Goal: Complete application form

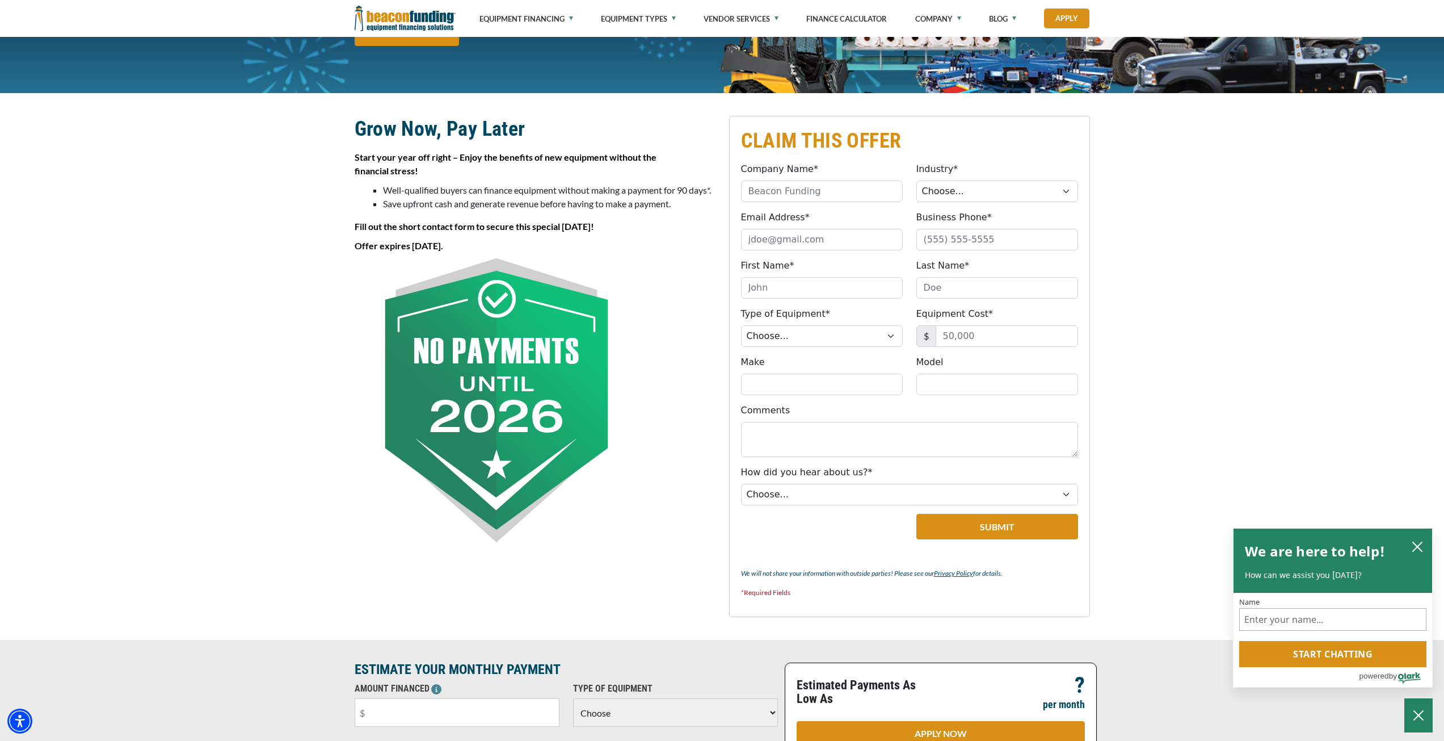
scroll to position [189, 0]
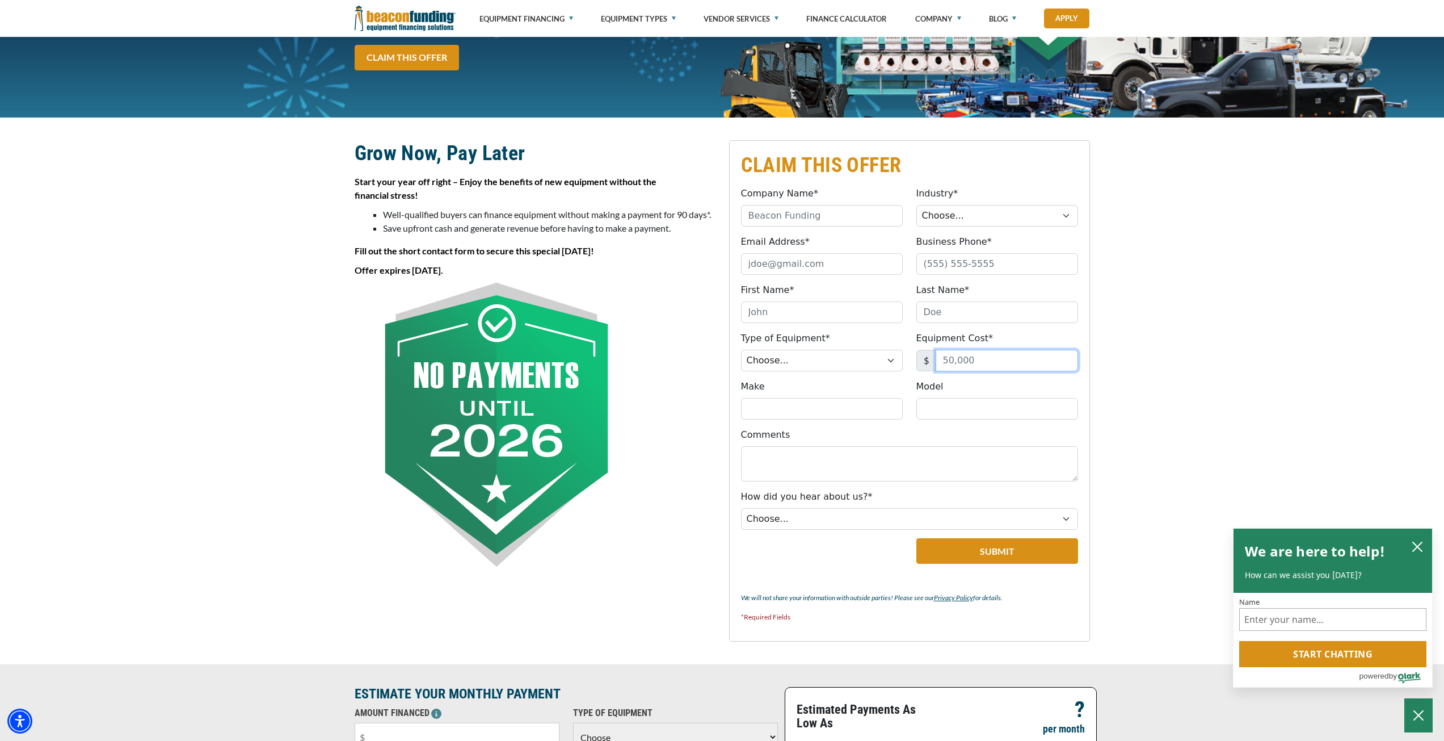
drag, startPoint x: 975, startPoint y: 358, endPoint x: 906, endPoint y: 364, distance: 69.5
click at [906, 364] on div "Type of Equipment* Choose... Backhoe Boom/Bucket Truck Chipper Commercial Mower…" at bounding box center [909, 351] width 351 height 40
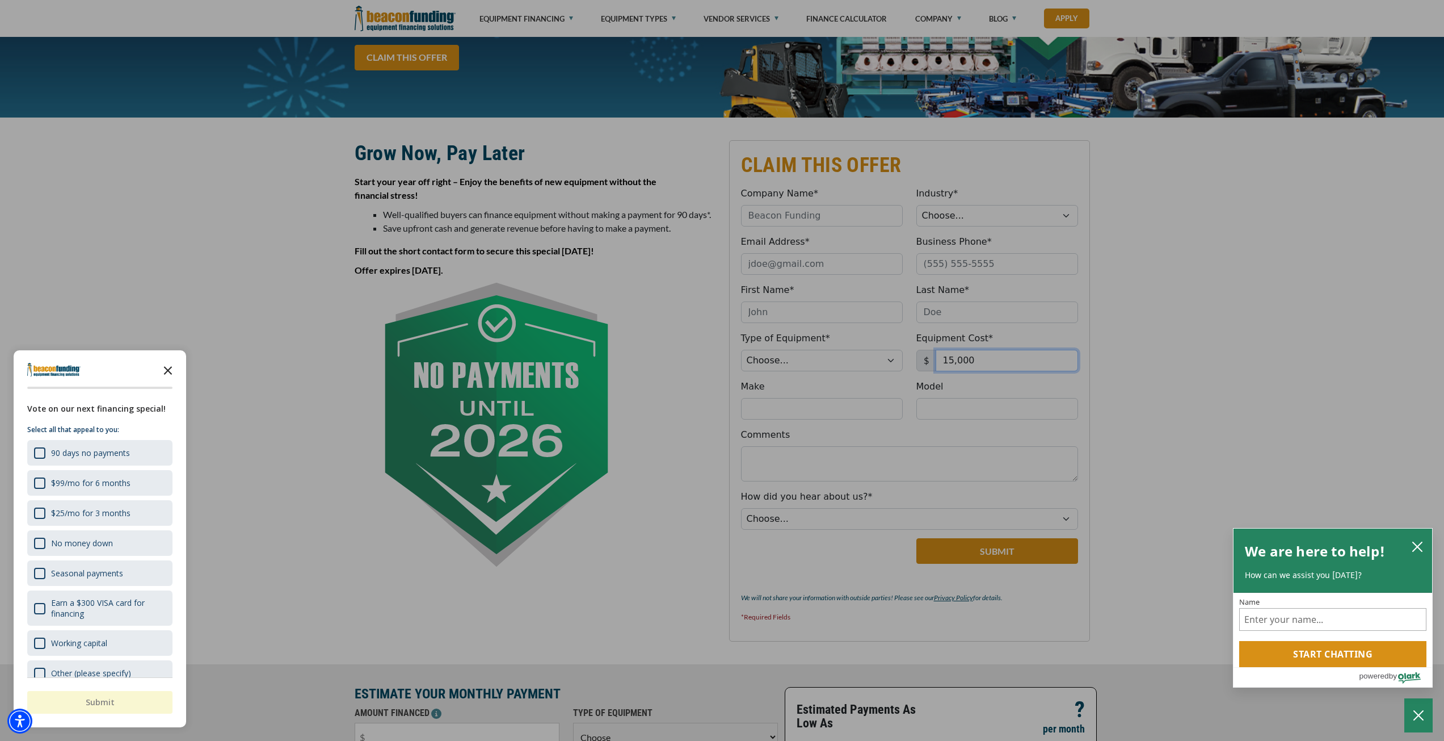
type input "15,000"
click at [170, 367] on icon "Close the survey" at bounding box center [168, 369] width 23 height 23
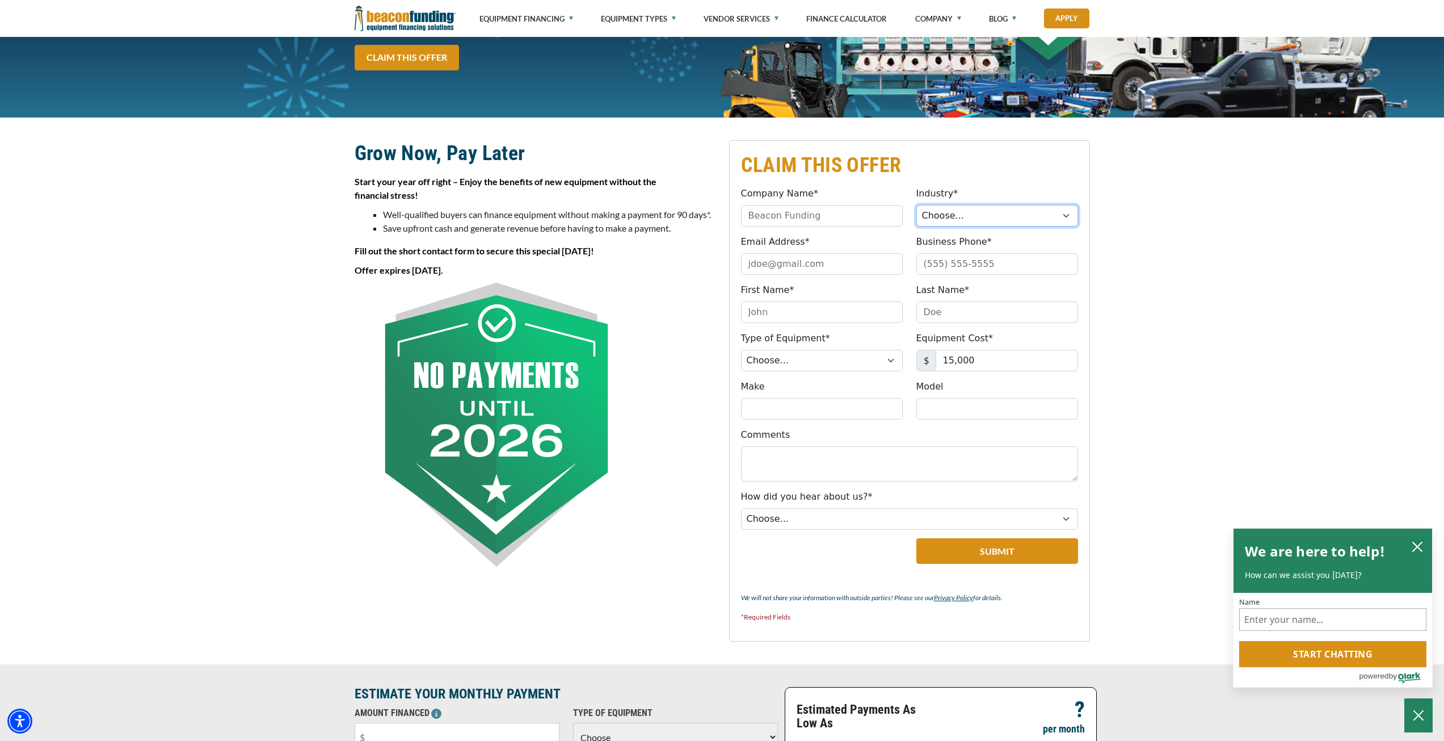
click at [943, 216] on select "Choose... Towing Landscape/Hardscape Decorated Apparel Septic Light Constructio…" at bounding box center [998, 216] width 162 height 22
select select "3"
click at [917, 205] on select "Choose... Towing Landscape/Hardscape Decorated Apparel Septic Light Constructio…" at bounding box center [998, 216] width 162 height 22
click at [892, 358] on select "Choose... Backhoe Boom/Bucket Truck Chipper Commercial Mower Crane DTG/DTF Prin…" at bounding box center [822, 361] width 162 height 22
select select "1"
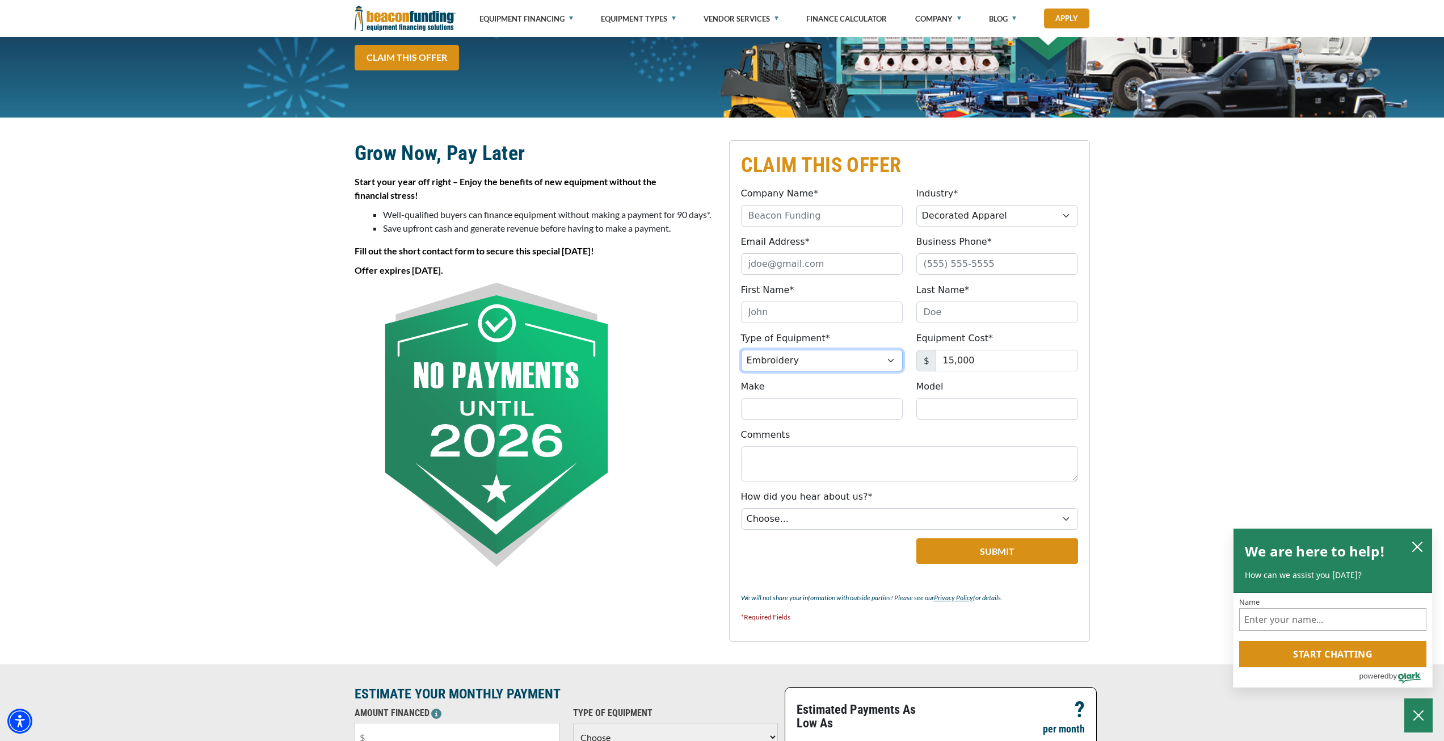
click at [741, 350] on select "Choose... Backhoe Boom/Bucket Truck Chipper Commercial Mower Crane DTG/DTF Prin…" at bounding box center [822, 361] width 162 height 22
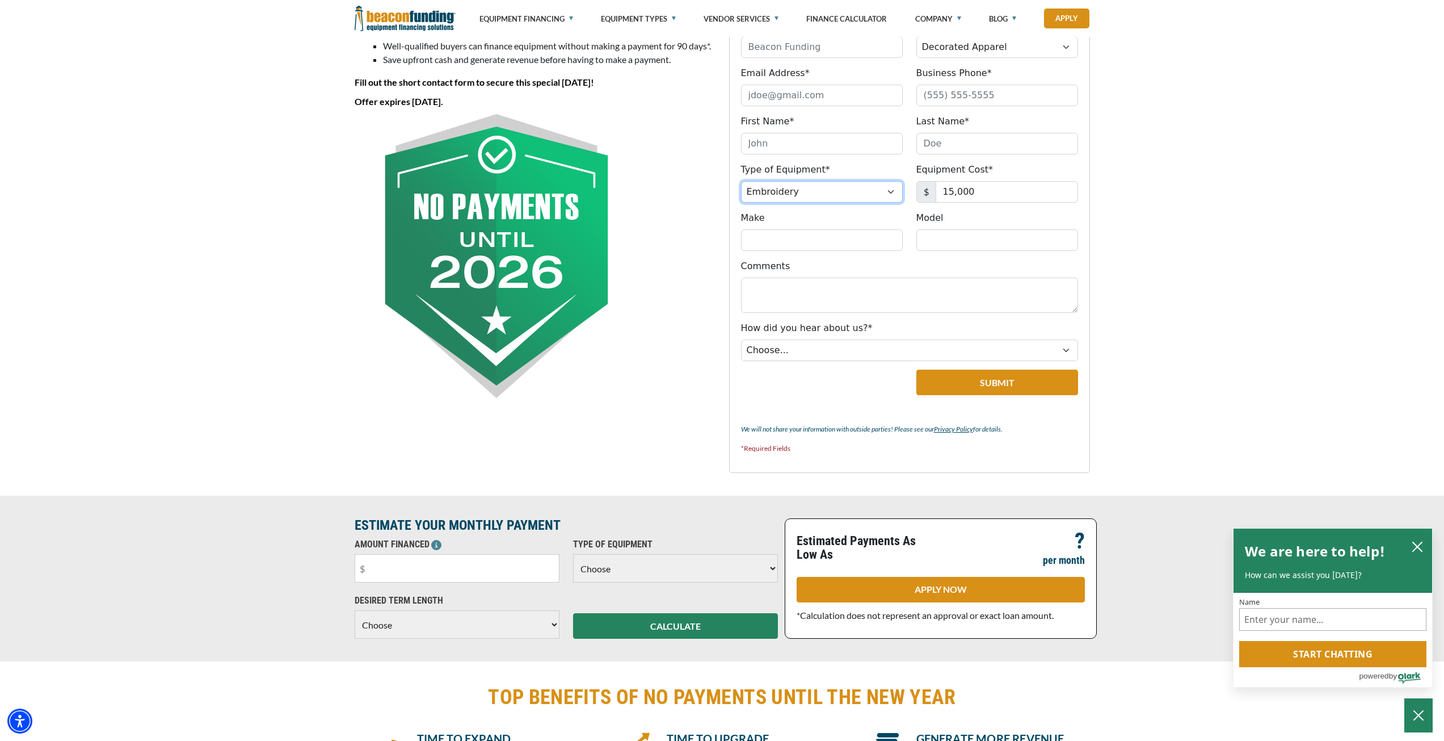
scroll to position [379, 0]
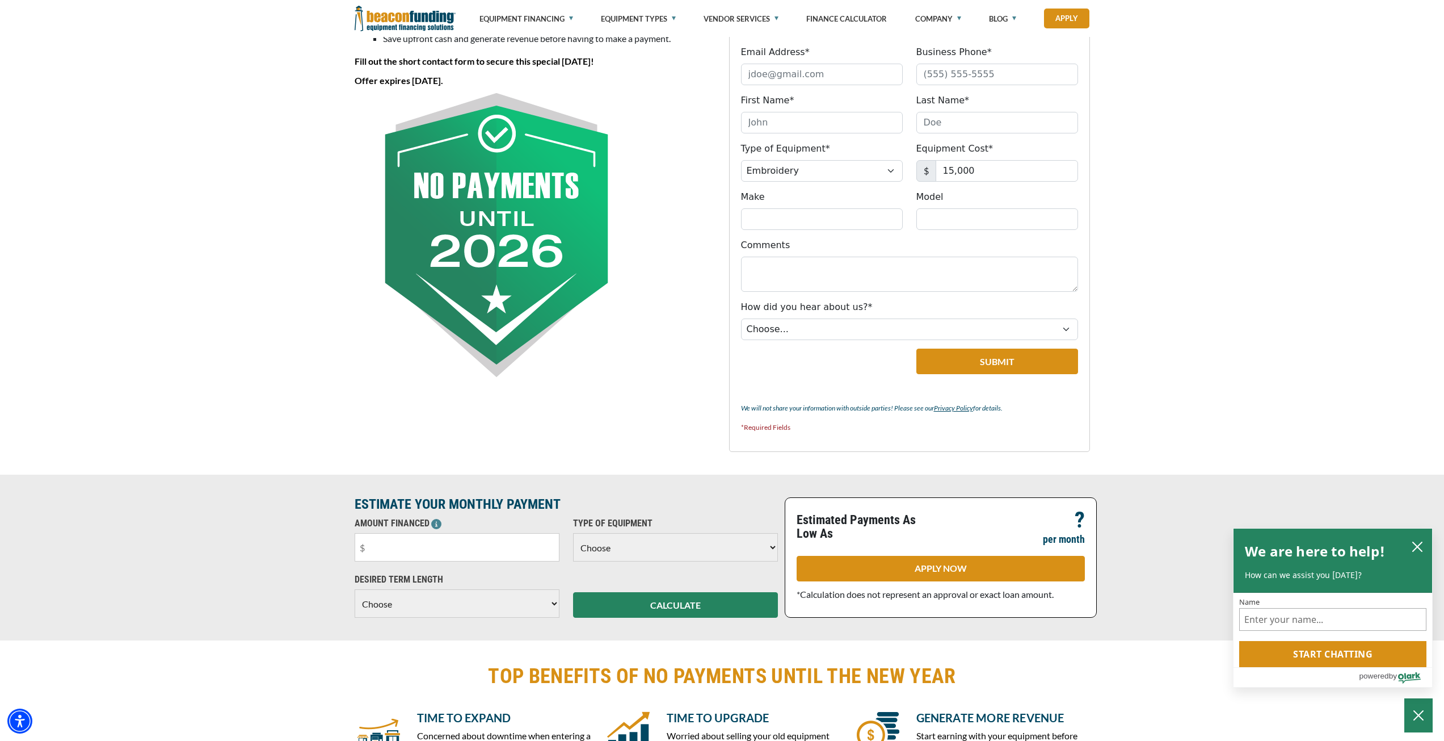
click at [649, 545] on select "Choose Backhoe Boom/Bucket Truck Chipper Commercial Mower Crane DTG/DTF Printin…" at bounding box center [675, 547] width 205 height 28
select select "1"
click at [573, 533] on select "Choose Backhoe Boom/Bucket Truck Chipper Commercial Mower Crane DTG/DTF Printin…" at bounding box center [675, 547] width 205 height 28
drag, startPoint x: 406, startPoint y: 550, endPoint x: 320, endPoint y: 552, distance: 86.9
click at [324, 552] on div "ESTIMATE YOUR MONTHLY PAYMENT AMOUNT FINANCED Please enter the Amount Financed.…" at bounding box center [722, 557] width 1444 height 166
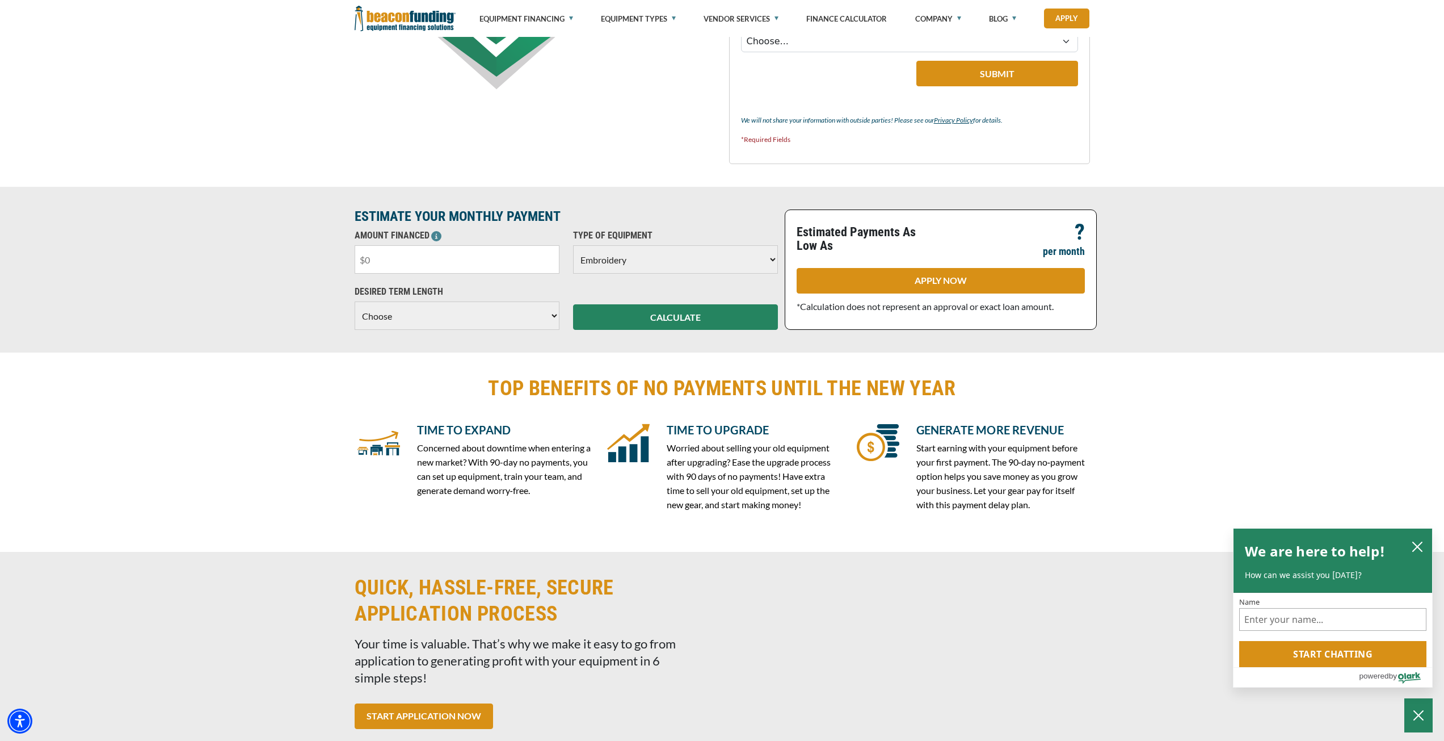
scroll to position [568, 0]
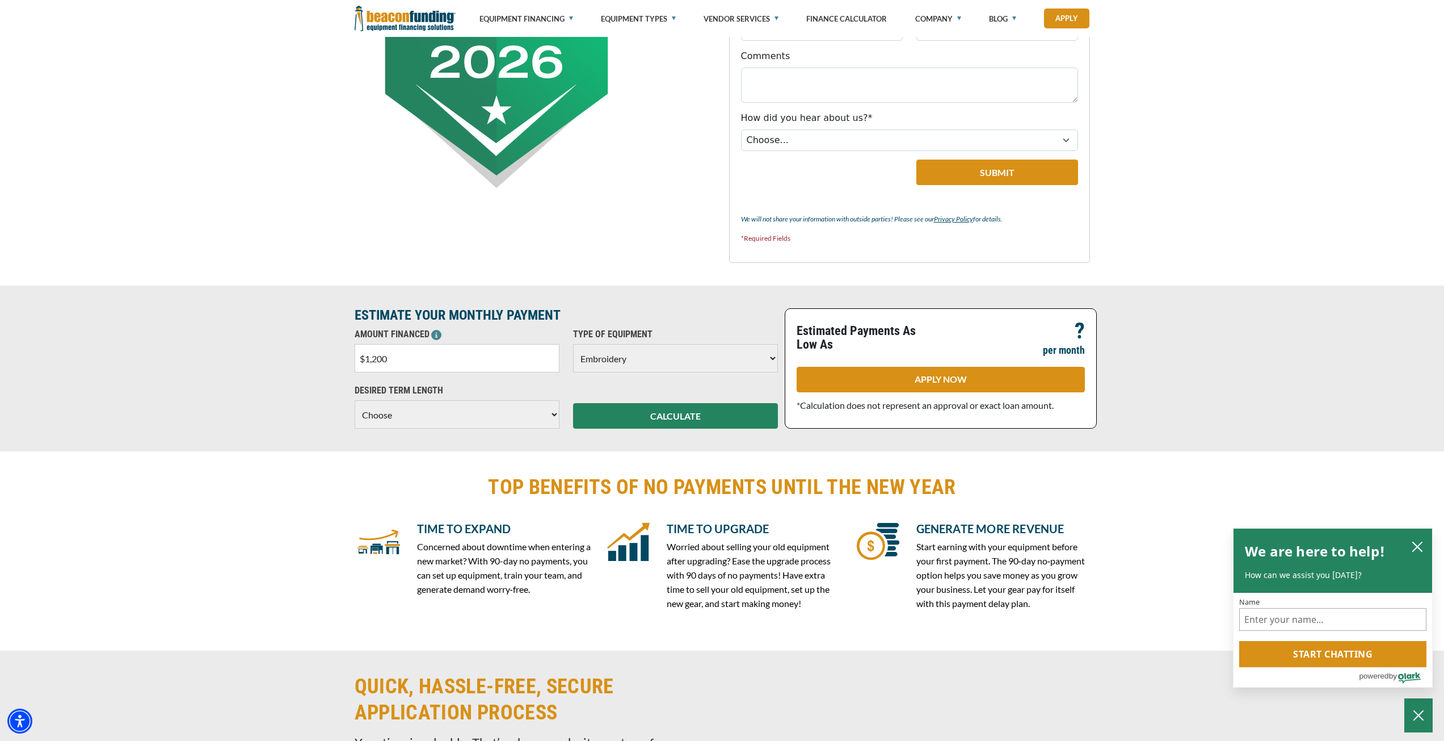
type input "$12,000"
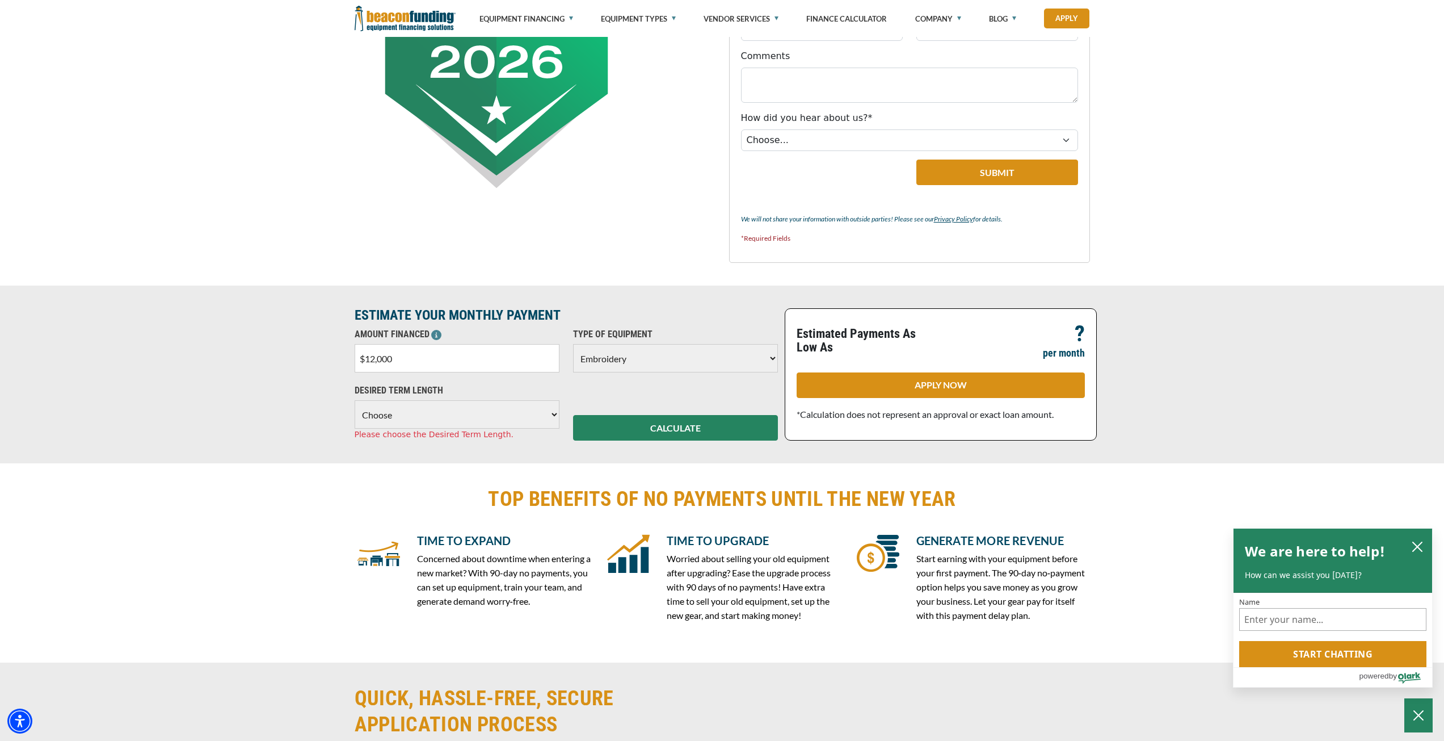
click at [300, 482] on div "Visualizer not found in the same Pane as this module. Please create or move Vis…" at bounding box center [722, 562] width 1444 height 199
click at [439, 415] on select "Choose 36 Months 48 Months 60 Months" at bounding box center [457, 414] width 205 height 28
click at [355, 400] on select "Choose 36 Months 48 Months 60 Months" at bounding box center [457, 414] width 205 height 28
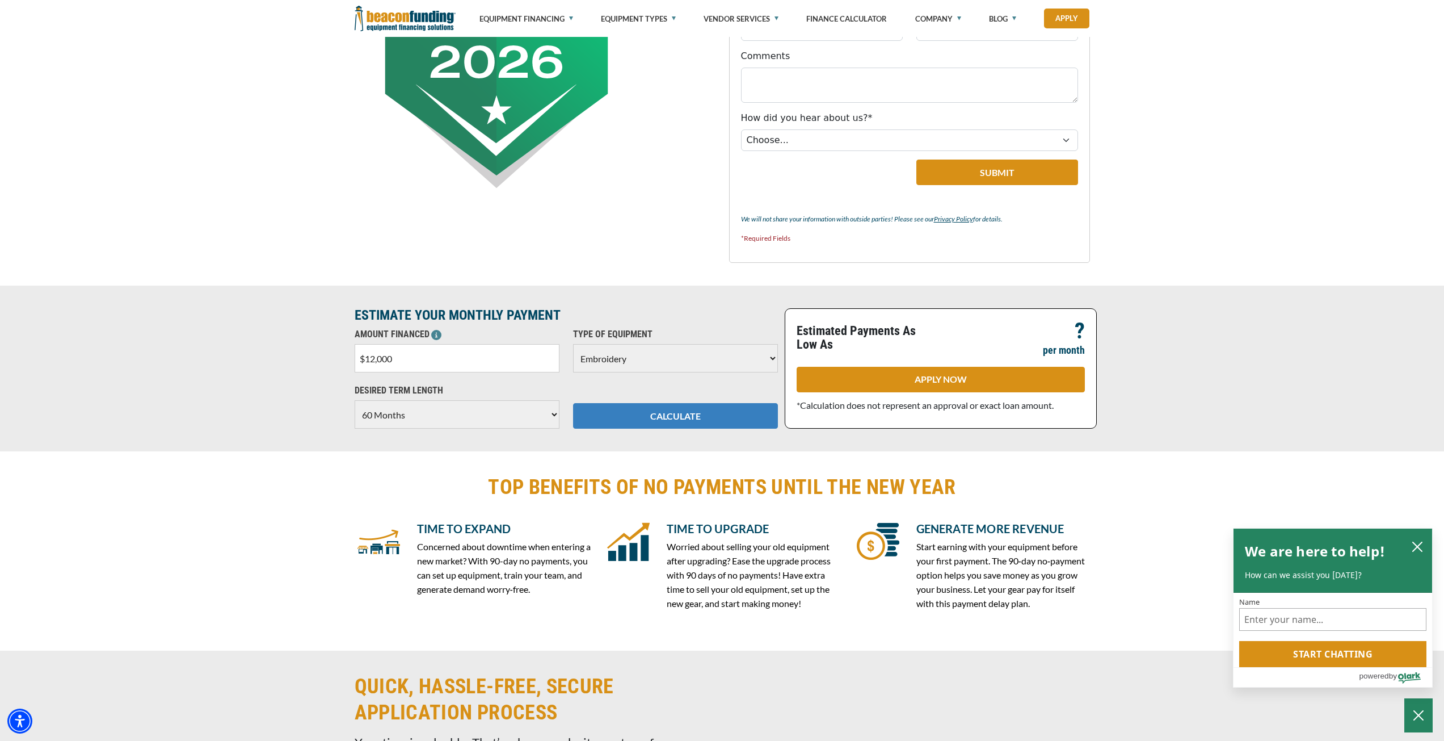
click at [619, 416] on button "CALCULATE" at bounding box center [675, 416] width 205 height 26
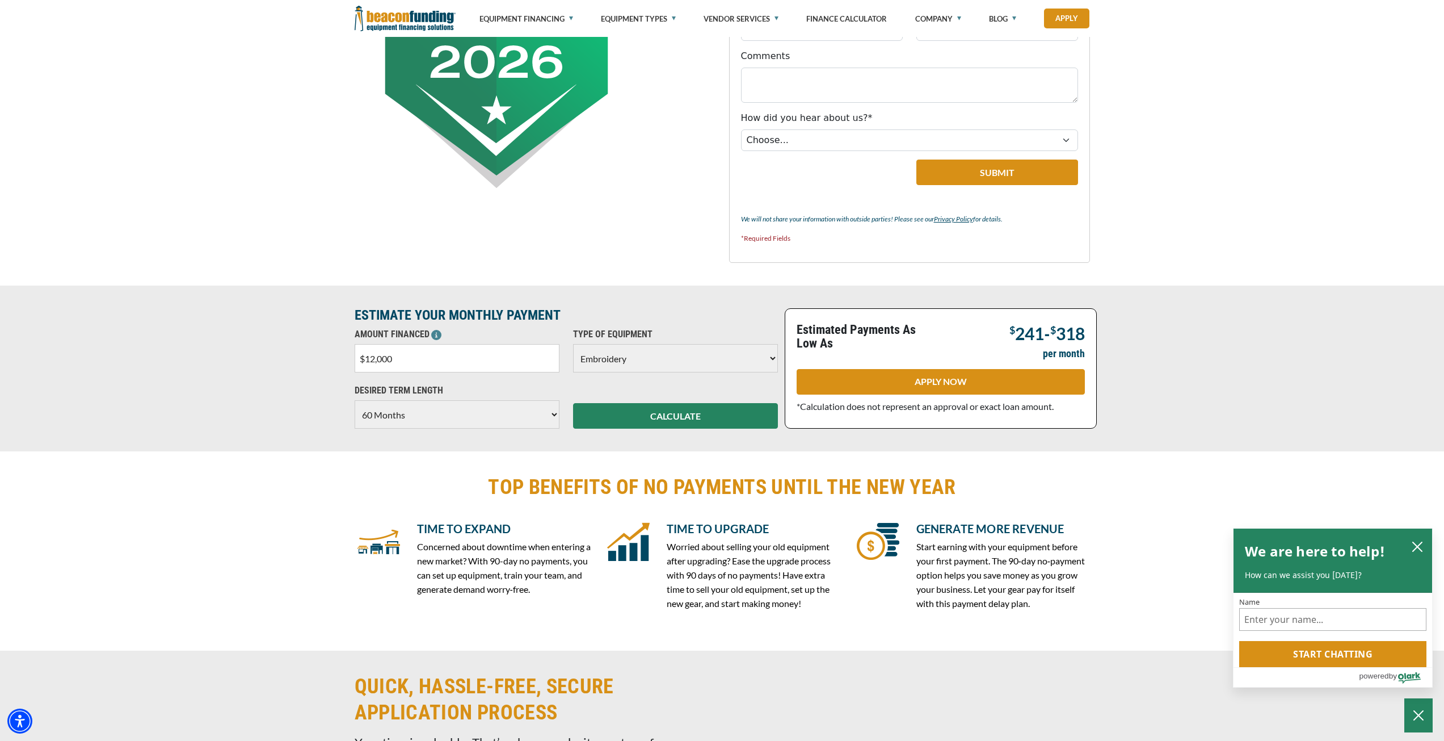
click at [426, 414] on select "Choose 36 Months 48 Months 60 Months" at bounding box center [457, 414] width 205 height 28
select select "36"
click at [355, 400] on select "Choose 36 Months 48 Months 60 Months" at bounding box center [457, 414] width 205 height 28
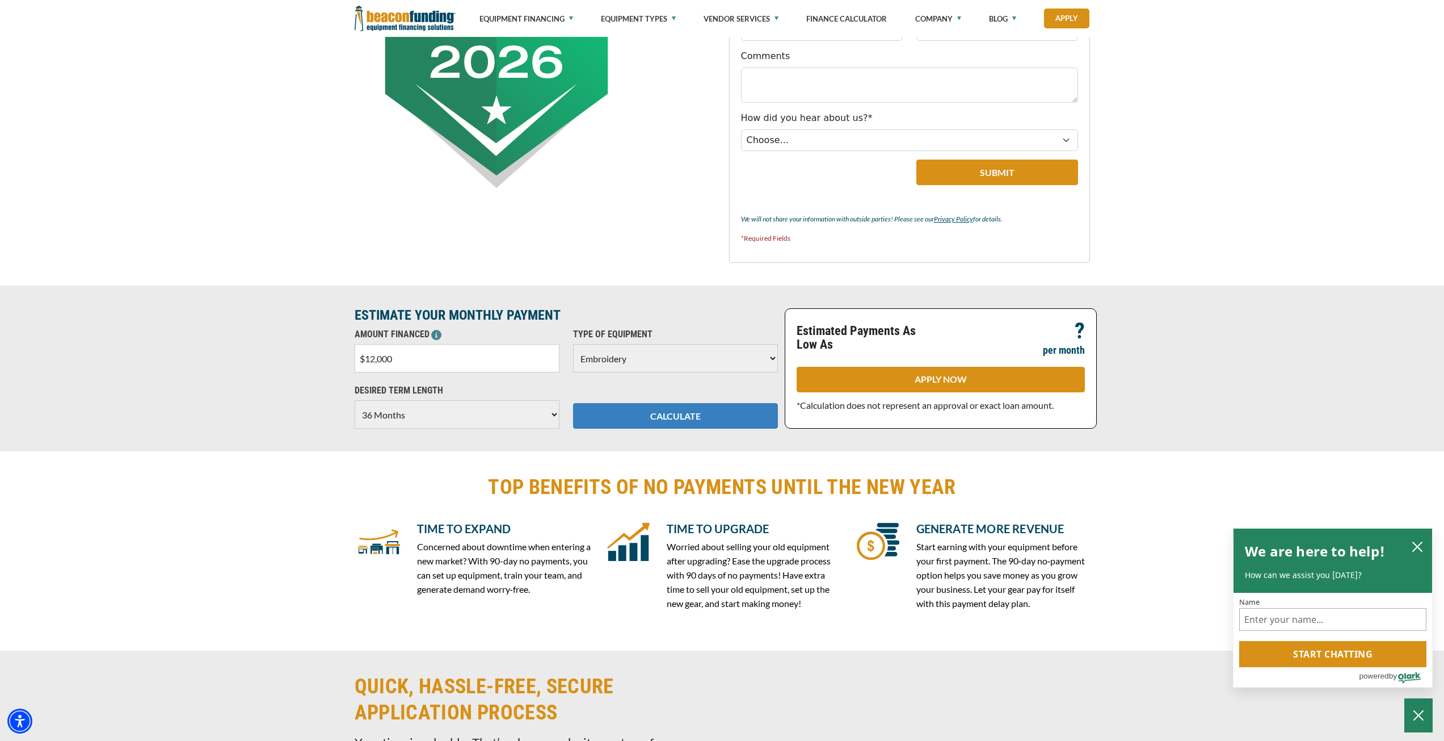
click at [597, 415] on button "CALCULATE" at bounding box center [675, 416] width 205 height 26
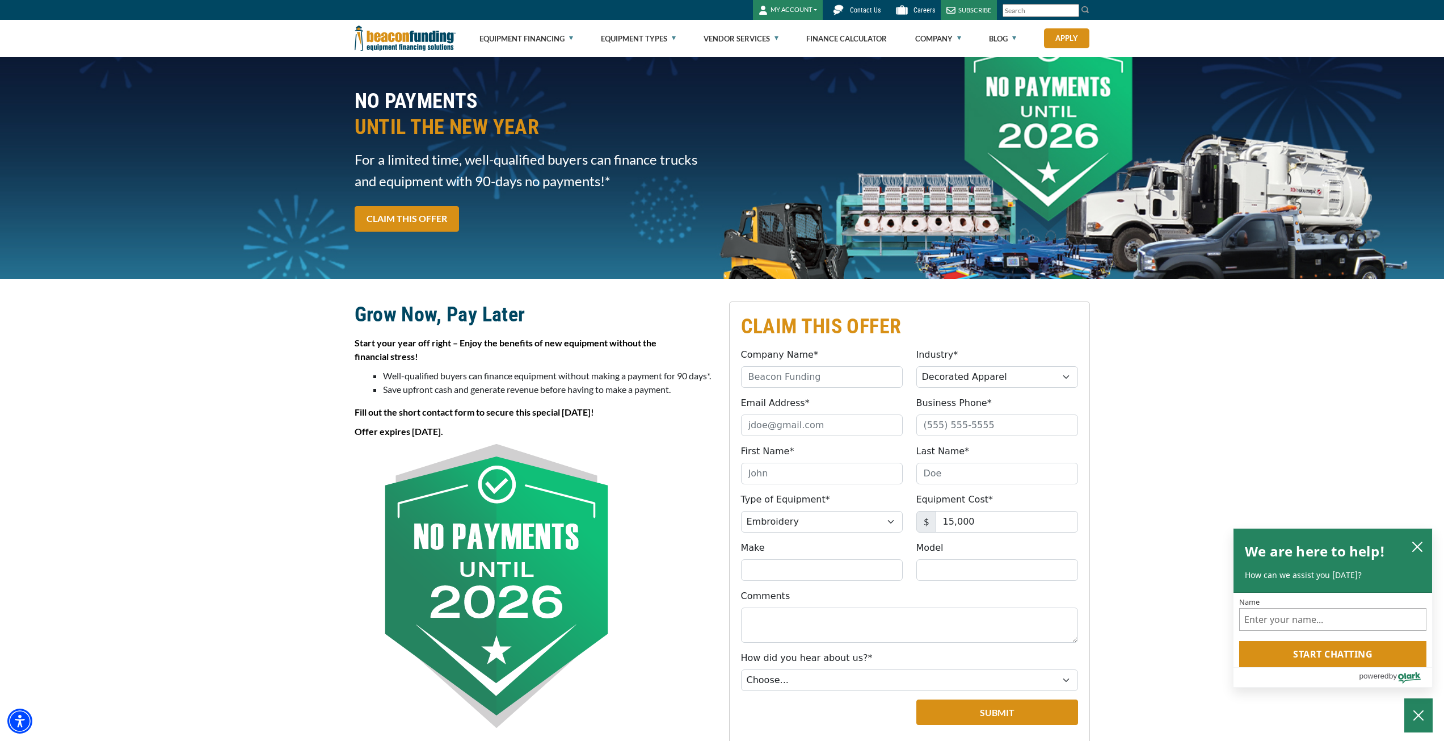
scroll to position [0, 0]
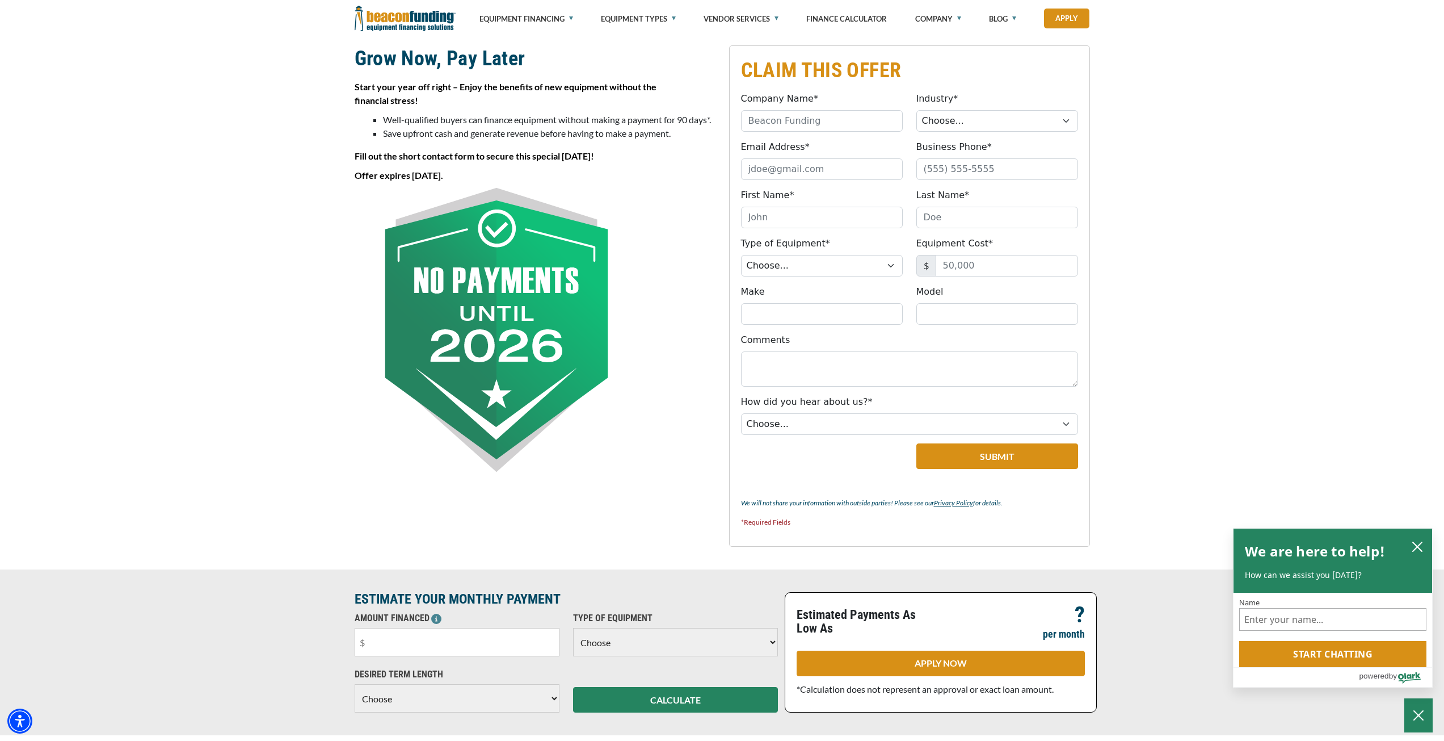
scroll to position [189, 0]
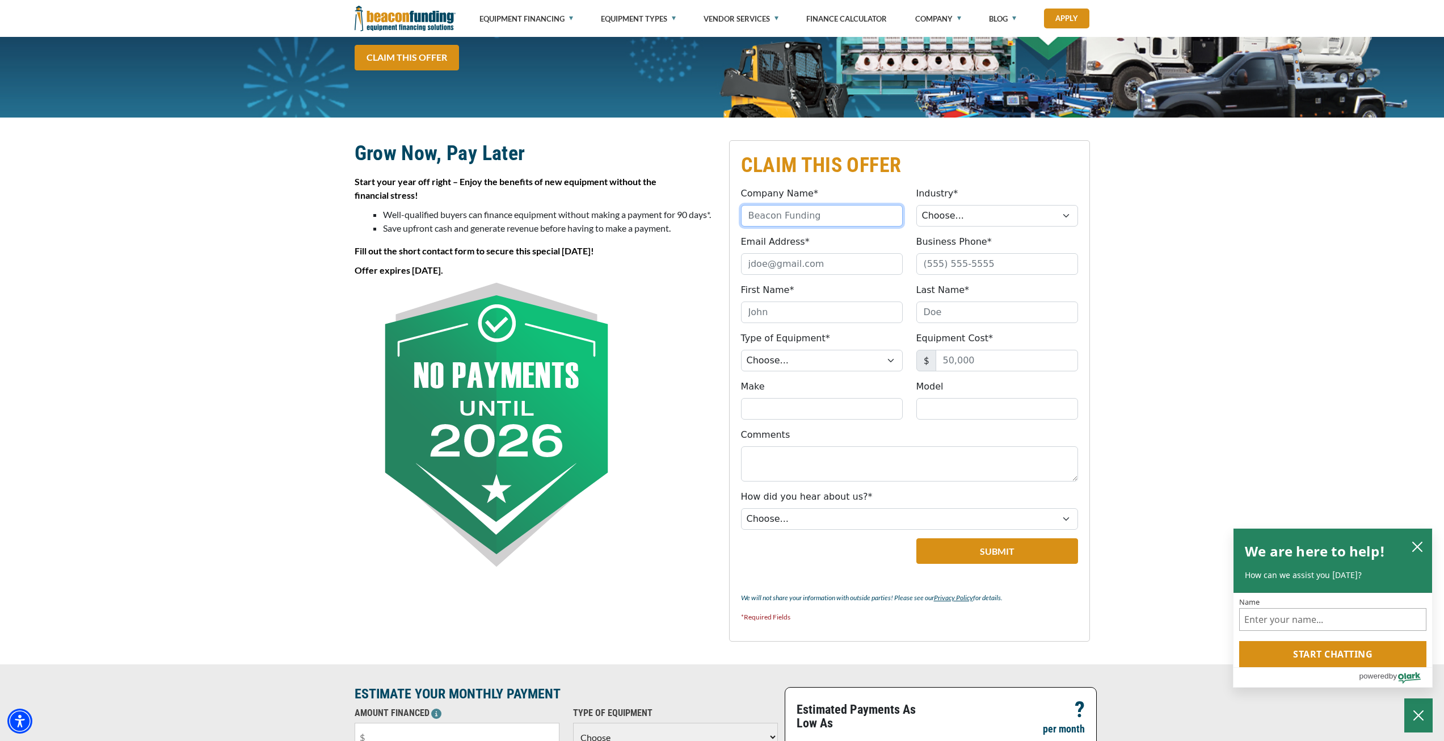
click at [845, 220] on input "Company Name*" at bounding box center [822, 216] width 162 height 22
click at [959, 219] on select "Choose... Towing Landscape/Hardscape Decorated Apparel Septic Light Constructio…" at bounding box center [998, 216] width 162 height 22
select select "3"
click at [917, 205] on select "Choose... Towing Landscape/Hardscape Decorated Apparel Septic Light Constructio…" at bounding box center [998, 216] width 162 height 22
click at [827, 262] on input "Email Address*" at bounding box center [822, 264] width 162 height 22
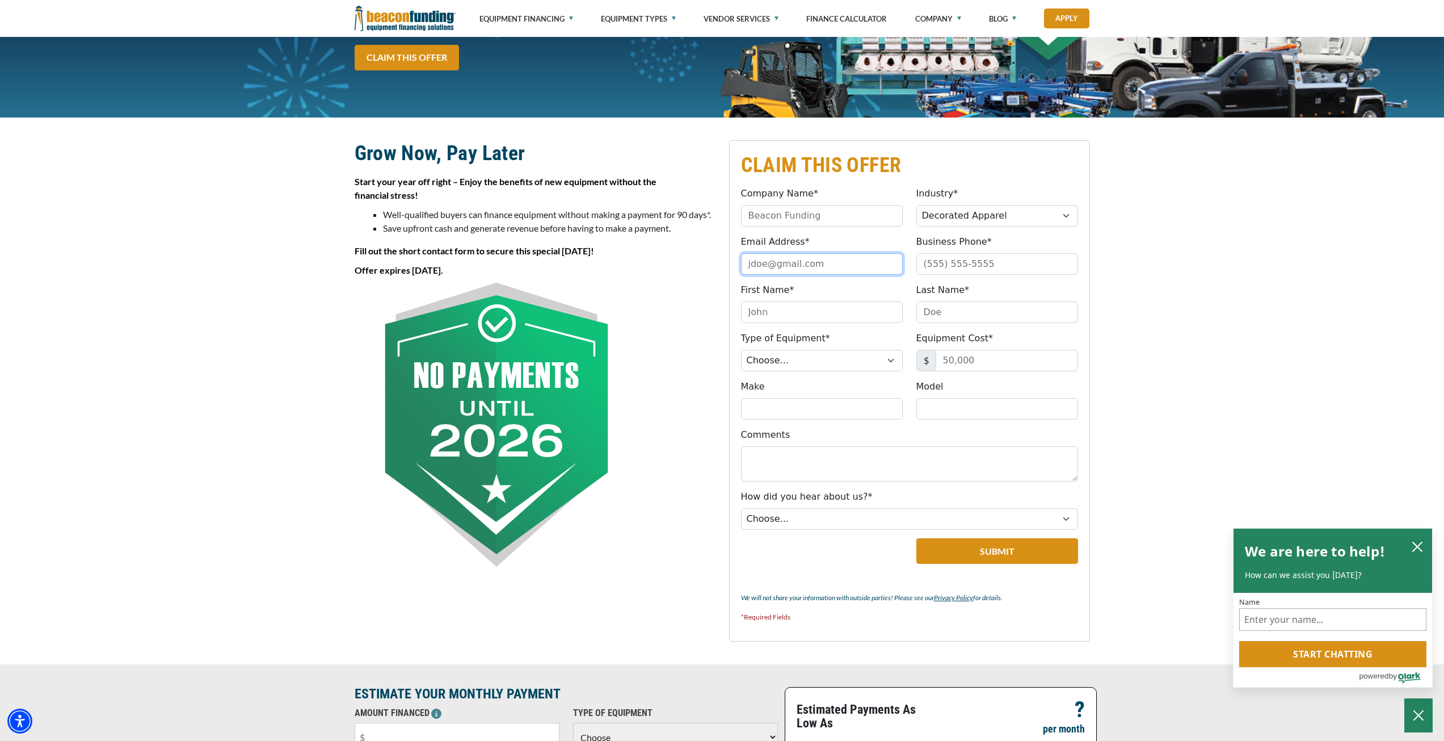
type input "untelevisedmedia@gmail.com"
click at [964, 268] on input "Business Phone*" at bounding box center [998, 264] width 162 height 22
drag, startPoint x: 931, startPoint y: 265, endPoint x: 910, endPoint y: 275, distance: 23.1
click at [911, 274] on div "Business Phone* (122) 480-0396 Please provide valid phone number." at bounding box center [997, 255] width 175 height 40
type input "(224) 800-3966"
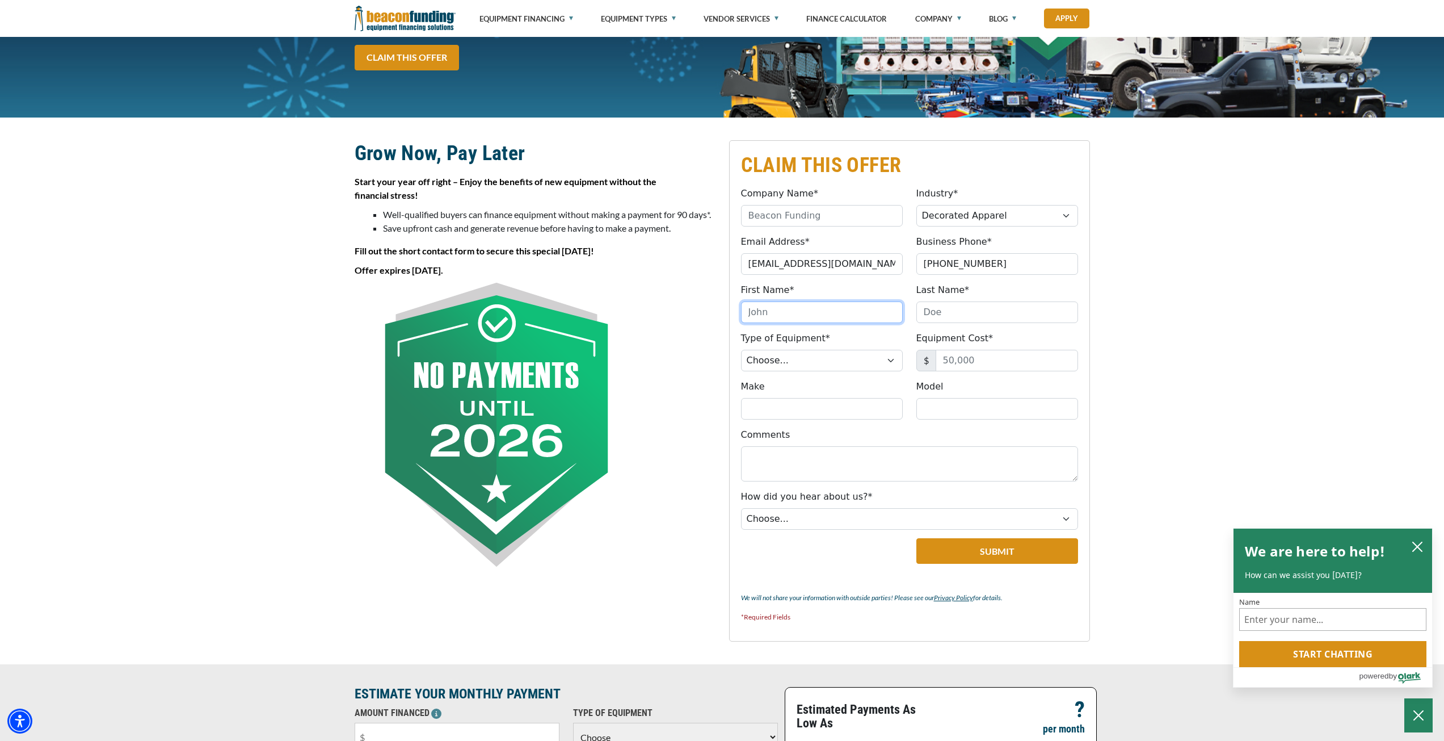
click at [808, 307] on input "First Name*" at bounding box center [822, 312] width 162 height 22
type input "Victor"
type input "Santos"
click at [862, 361] on select "Choose... Backhoe Boom/Bucket Truck Chipper Commercial Mower Crane DTG/DTF Prin…" at bounding box center [822, 361] width 162 height 22
select select "1"
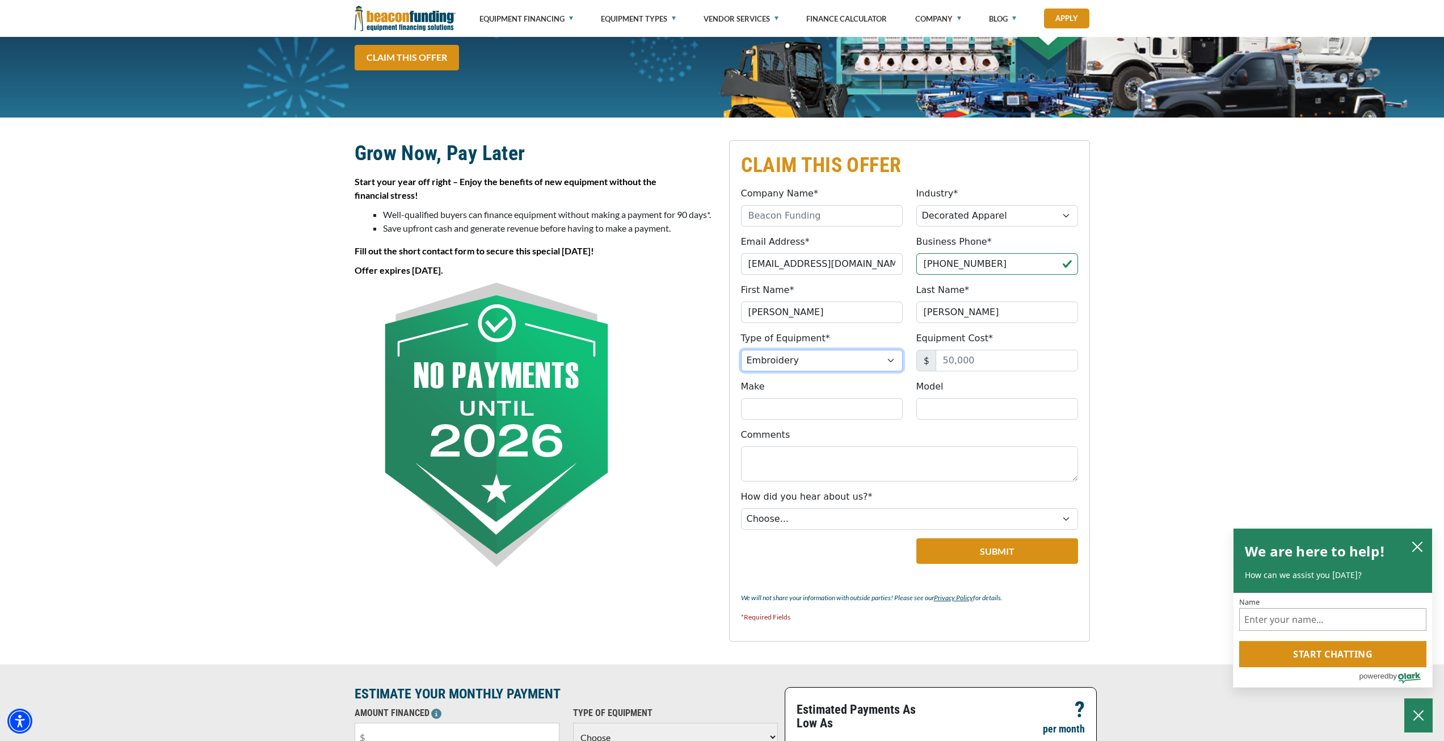
click at [741, 350] on select "Choose... Backhoe Boom/Bucket Truck Chipper Commercial Mower Crane DTG/DTF Prin…" at bounding box center [822, 361] width 162 height 22
click at [973, 362] on input "Equipment Cost*" at bounding box center [1007, 361] width 142 height 22
type input "10,000"
click at [855, 402] on input "Make" at bounding box center [822, 409] width 162 height 22
type input "Tajimas"
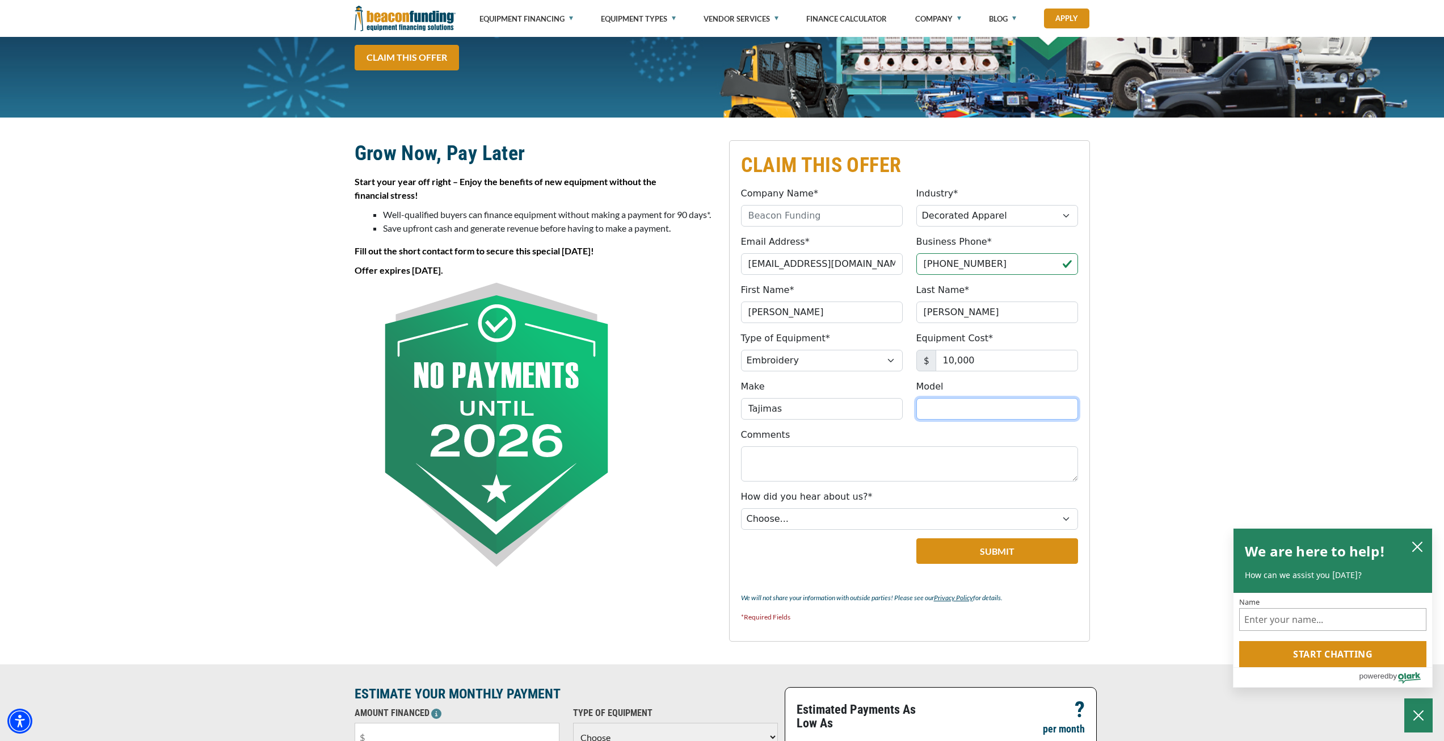
click at [956, 409] on input "Model" at bounding box center [998, 409] width 162 height 22
click at [971, 408] on input "Model" at bounding box center [998, 409] width 162 height 22
type input "SAI"
click at [863, 515] on select "Choose... Internet Search Vendor Referral Word of Mouth Client Referral Email E…" at bounding box center [909, 519] width 337 height 22
select select "19"
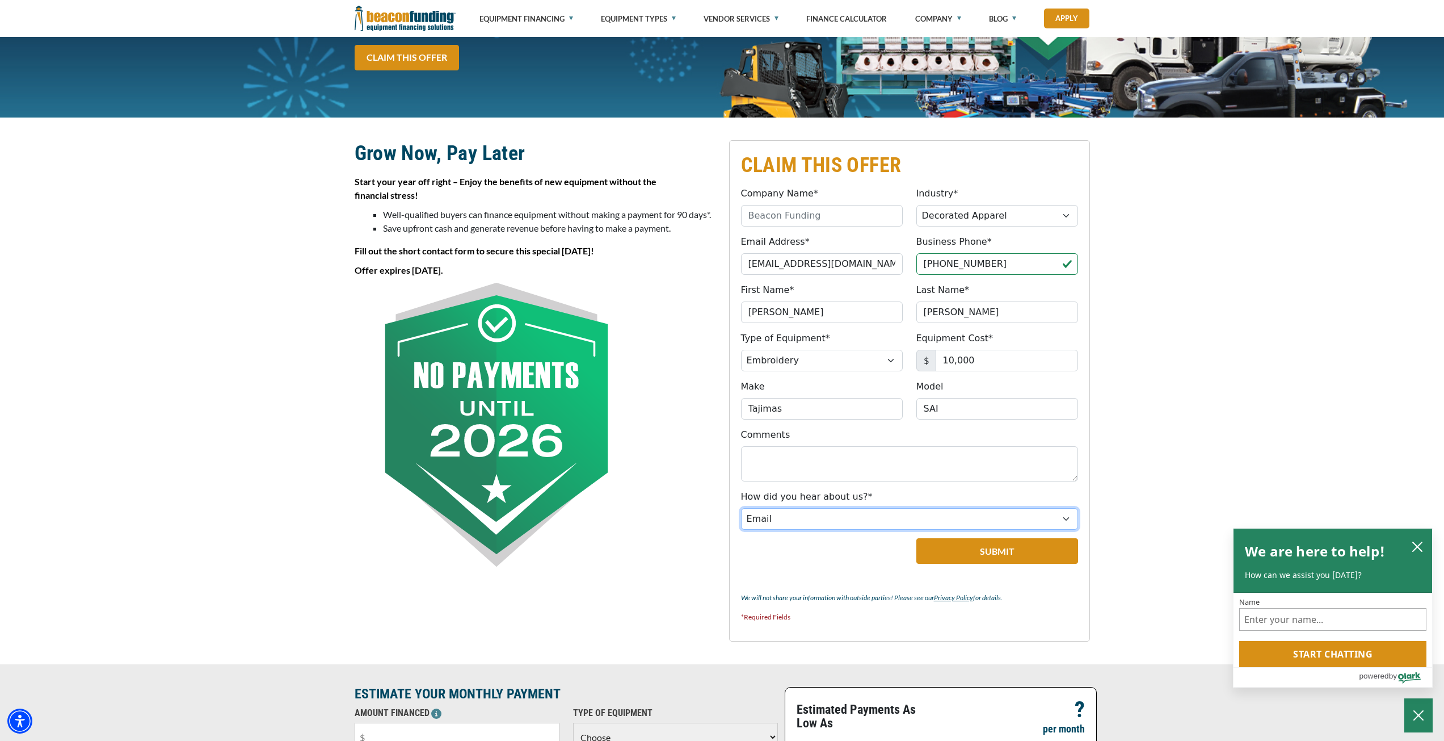
click at [741, 508] on select "Choose... Internet Search Vendor Referral Word of Mouth Client Referral Email E…" at bounding box center [909, 519] width 337 height 22
click at [962, 551] on button "Submit" at bounding box center [998, 551] width 162 height 26
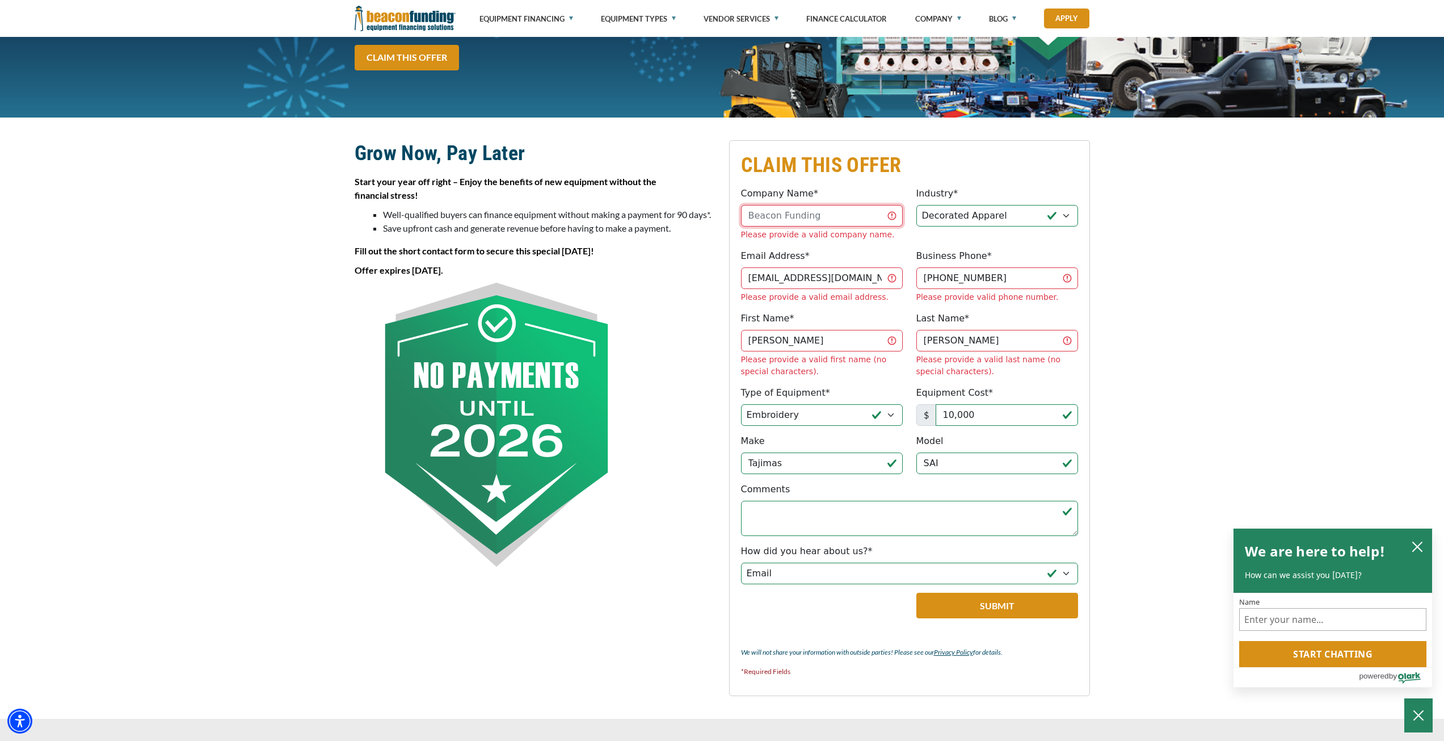
click at [823, 218] on input "Company Name*" at bounding box center [822, 216] width 162 height 22
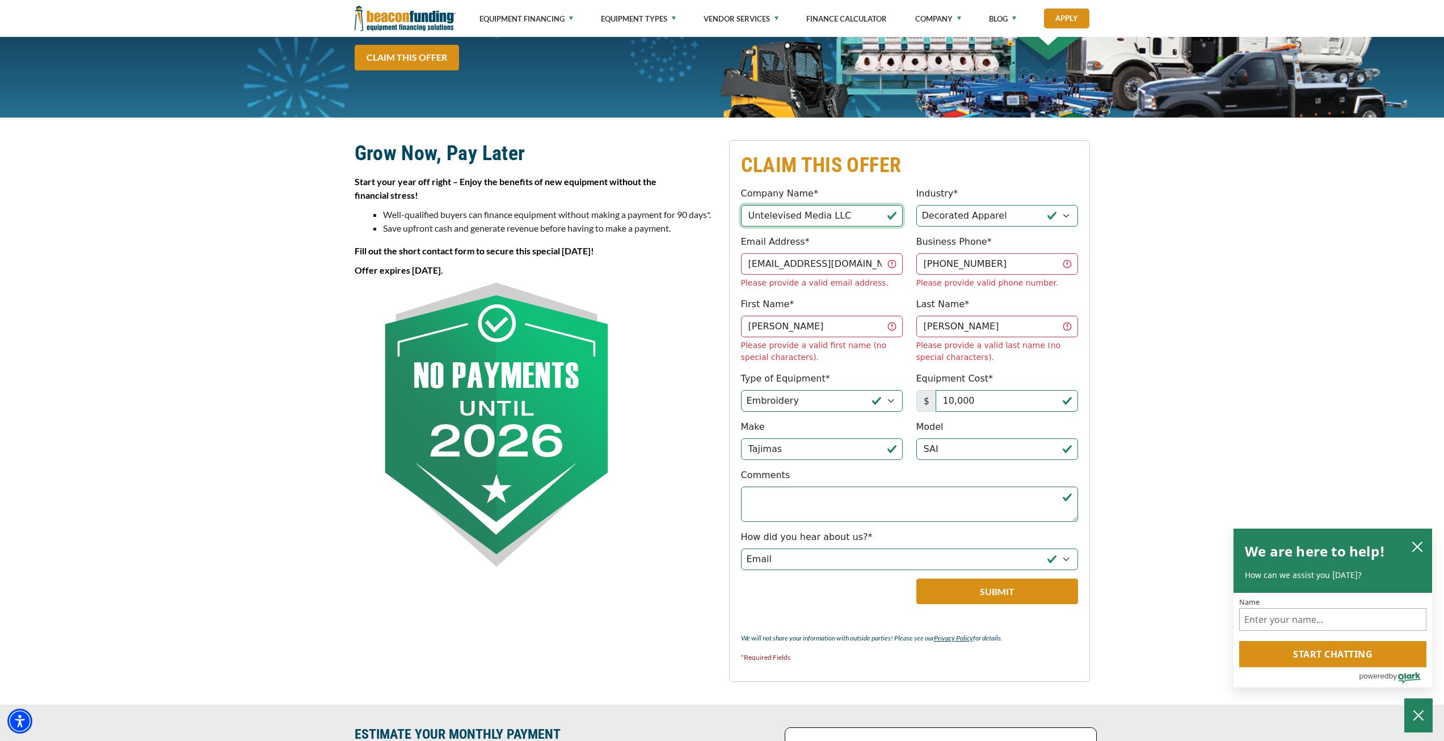
type input "Untelevised Media LLC"
click at [1173, 362] on div "CLAIM THIS OFFER Company Name* Untelevised Media LLC Please provide a valid com…" at bounding box center [722, 410] width 1444 height 587
click at [954, 578] on button "Submit" at bounding box center [998, 591] width 162 height 26
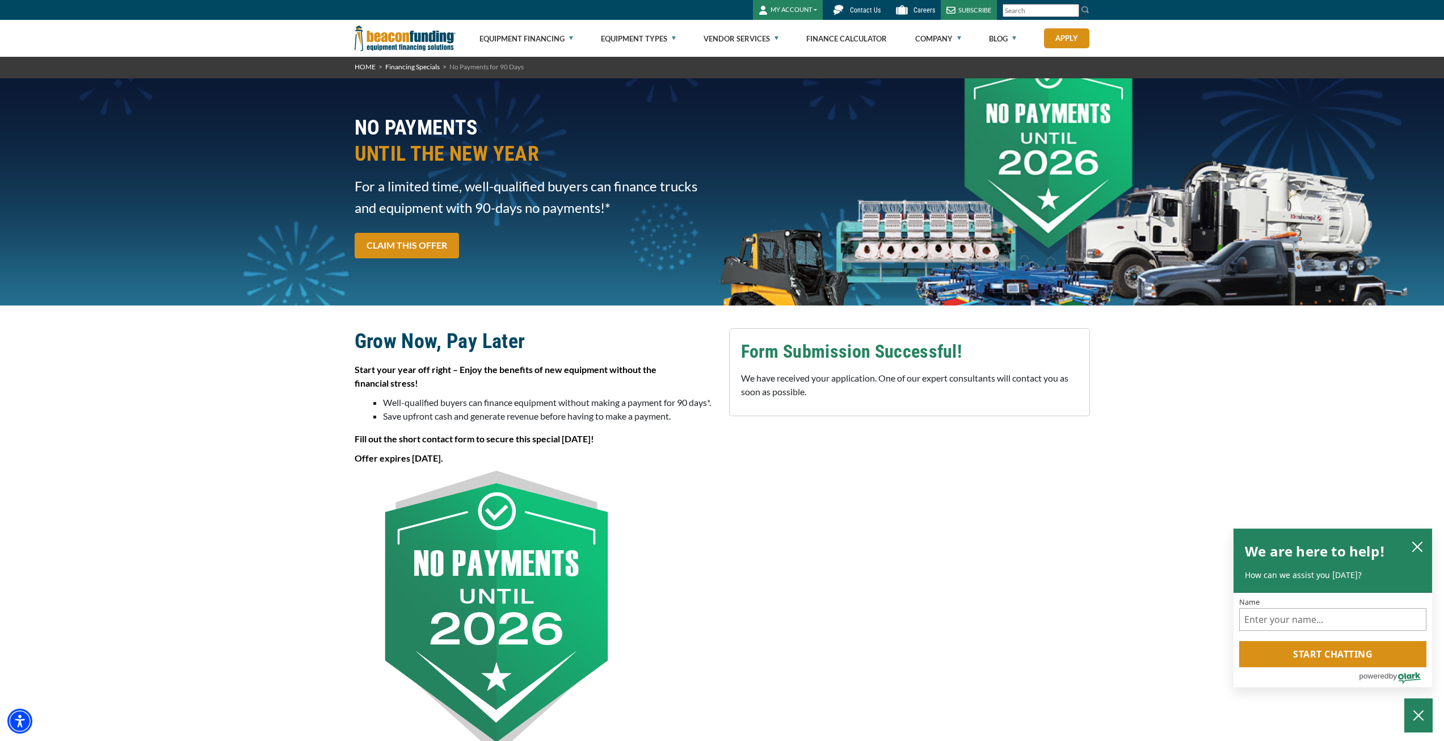
scroll to position [0, 0]
